Goal: Find specific page/section: Find specific page/section

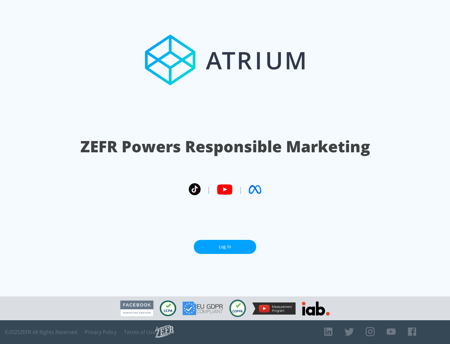
click at [225, 247] on link "Log In" at bounding box center [225, 247] width 63 height 14
